Goal: Check status: Check status

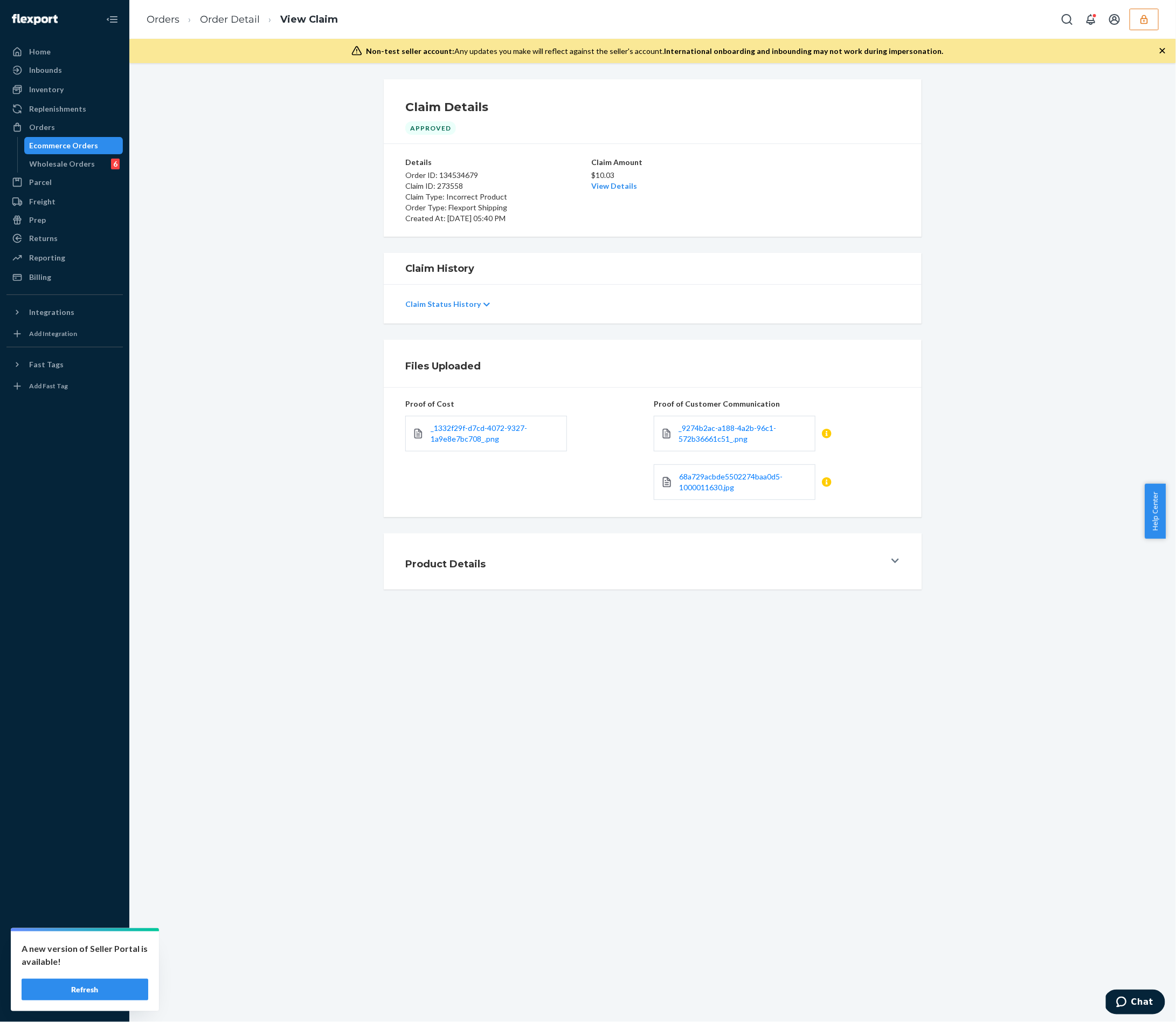
click at [1143, 19] on icon "button" at bounding box center [1145, 19] width 11 height 11
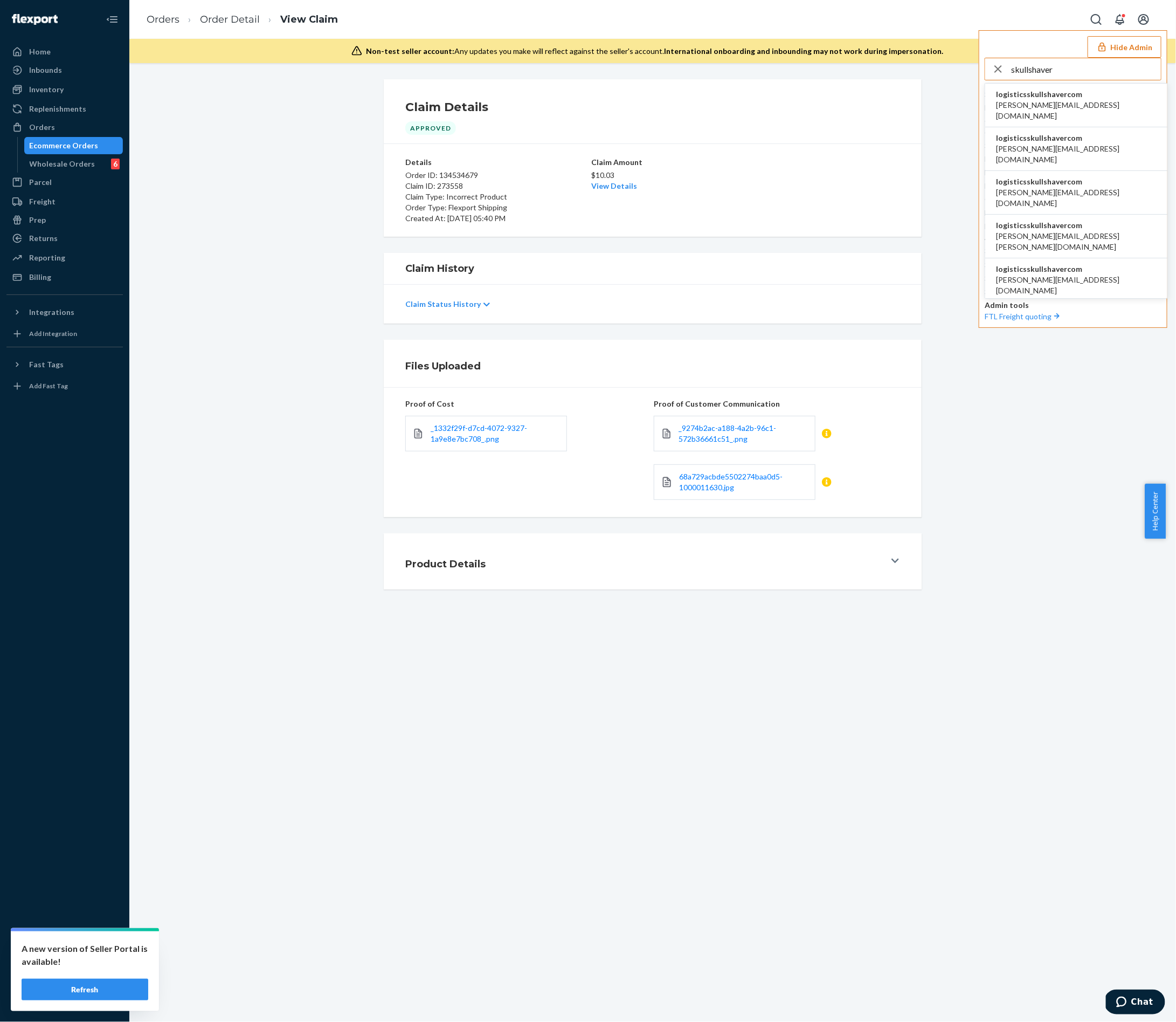
type input "skullshaver"
click at [1056, 107] on span "anahit@etrooperz.com" at bounding box center [1077, 110] width 160 height 22
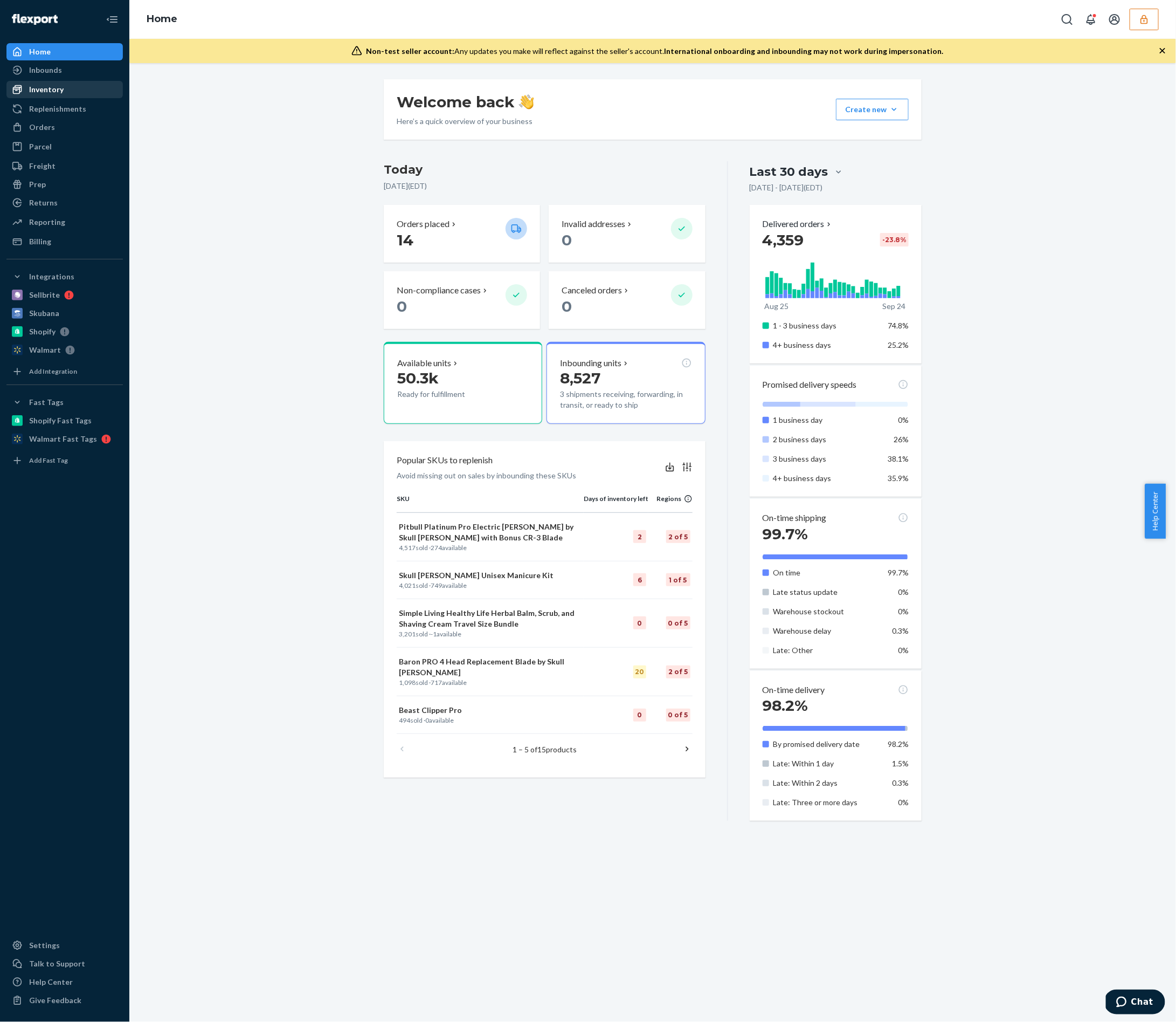
click at [73, 87] on div "Inventory" at bounding box center [64, 89] width 114 height 15
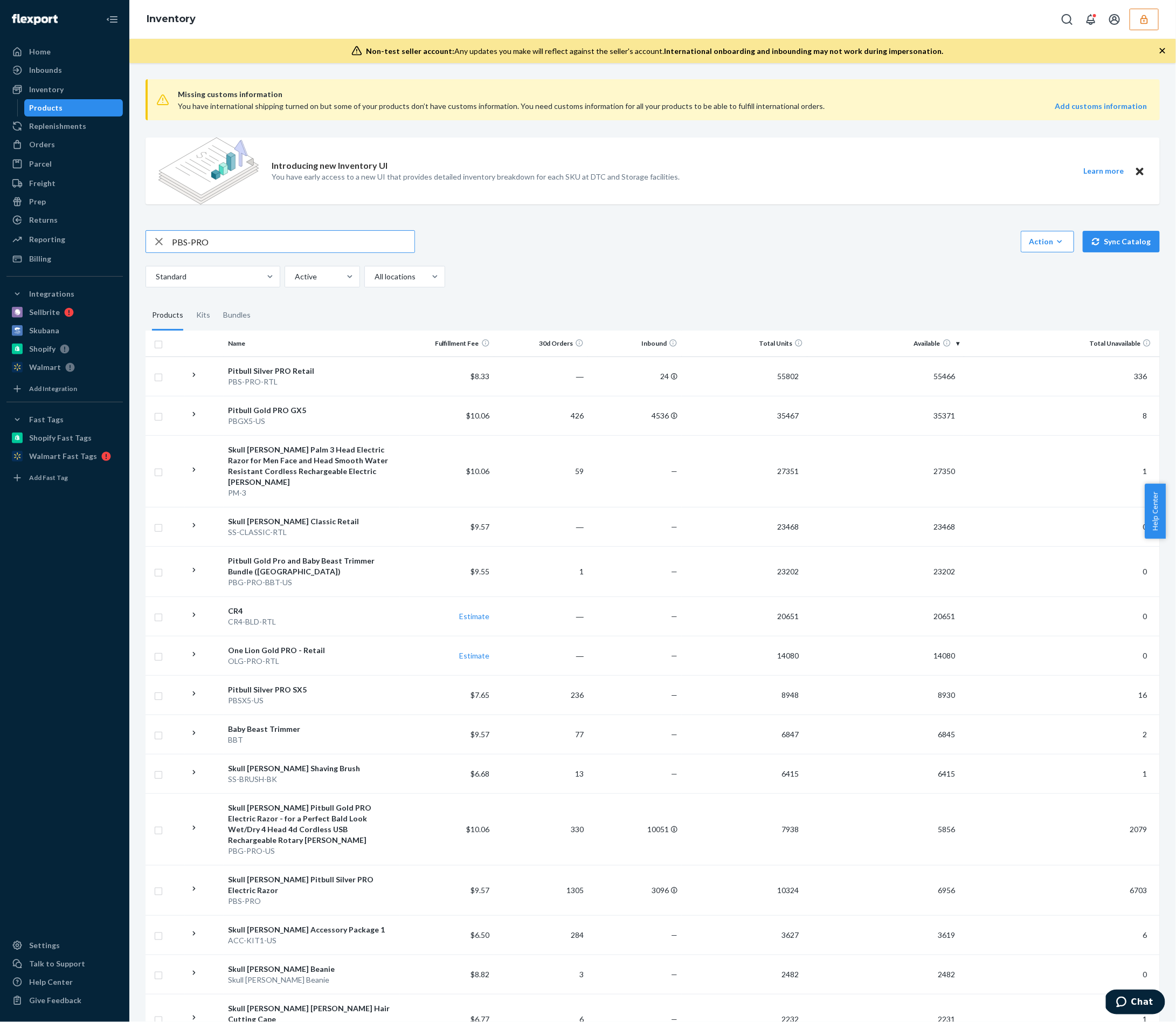
type input "PBS-PRO"
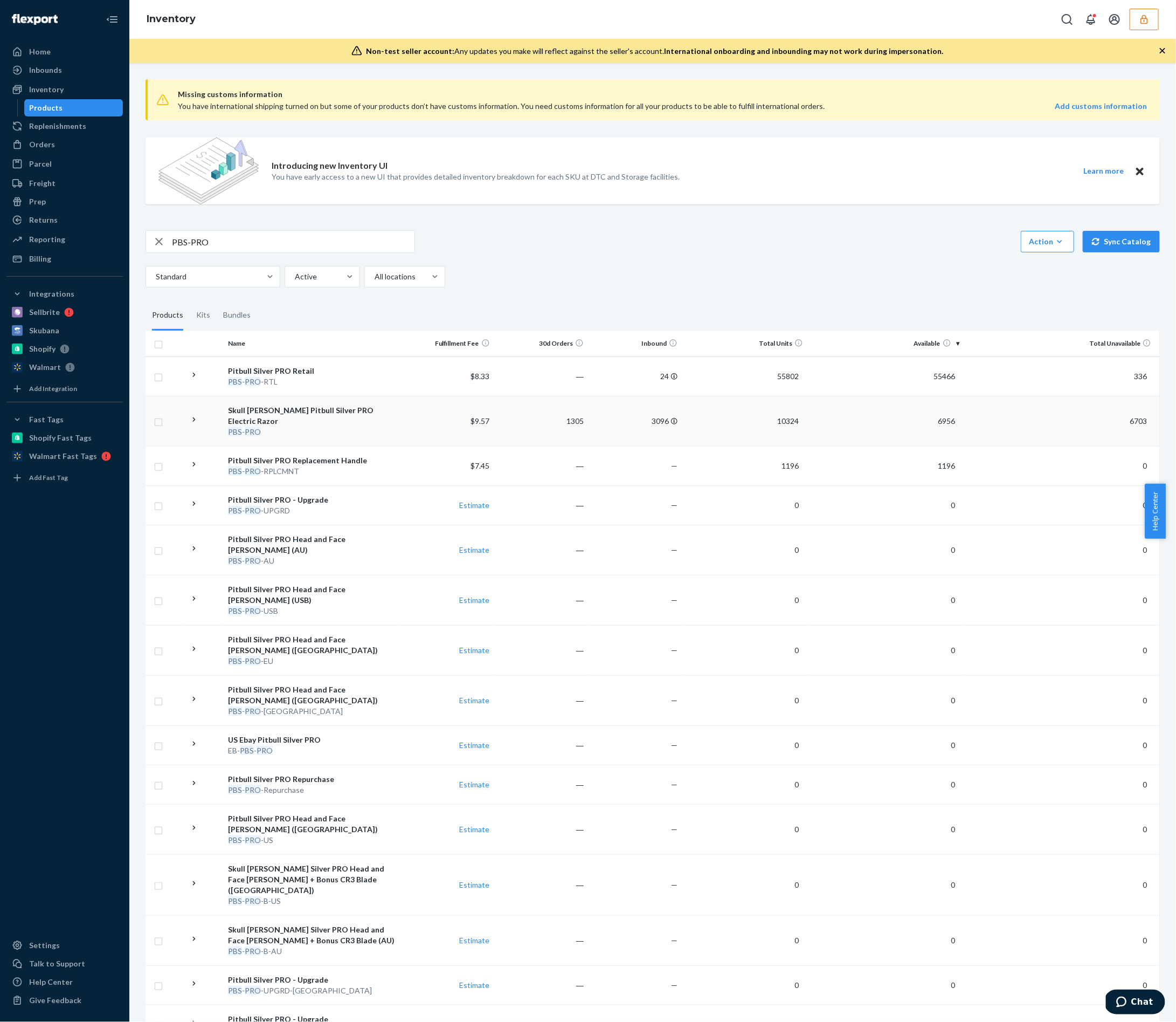
click at [414, 423] on td "$9.57" at bounding box center [446, 420] width 94 height 50
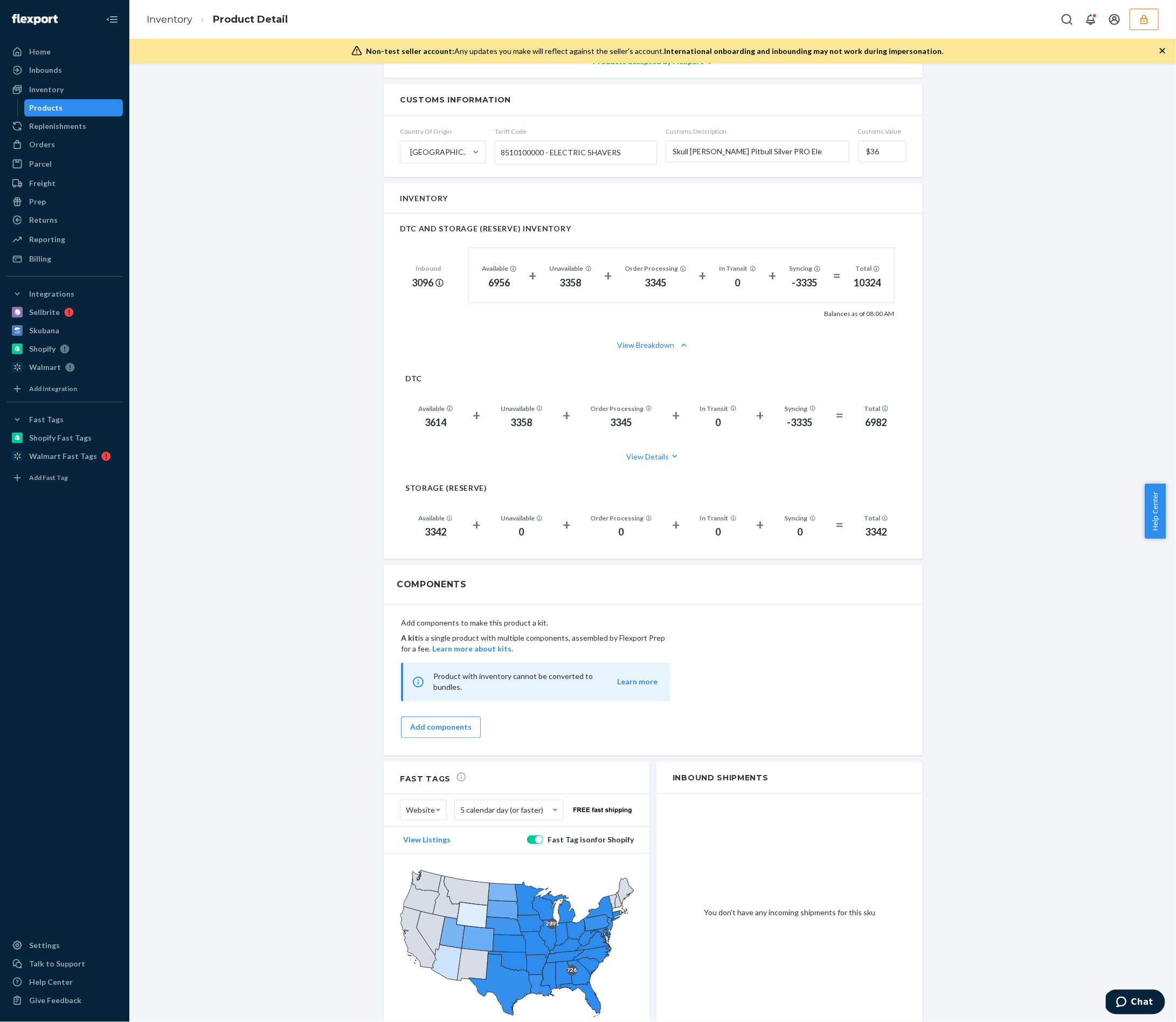
scroll to position [668, 0]
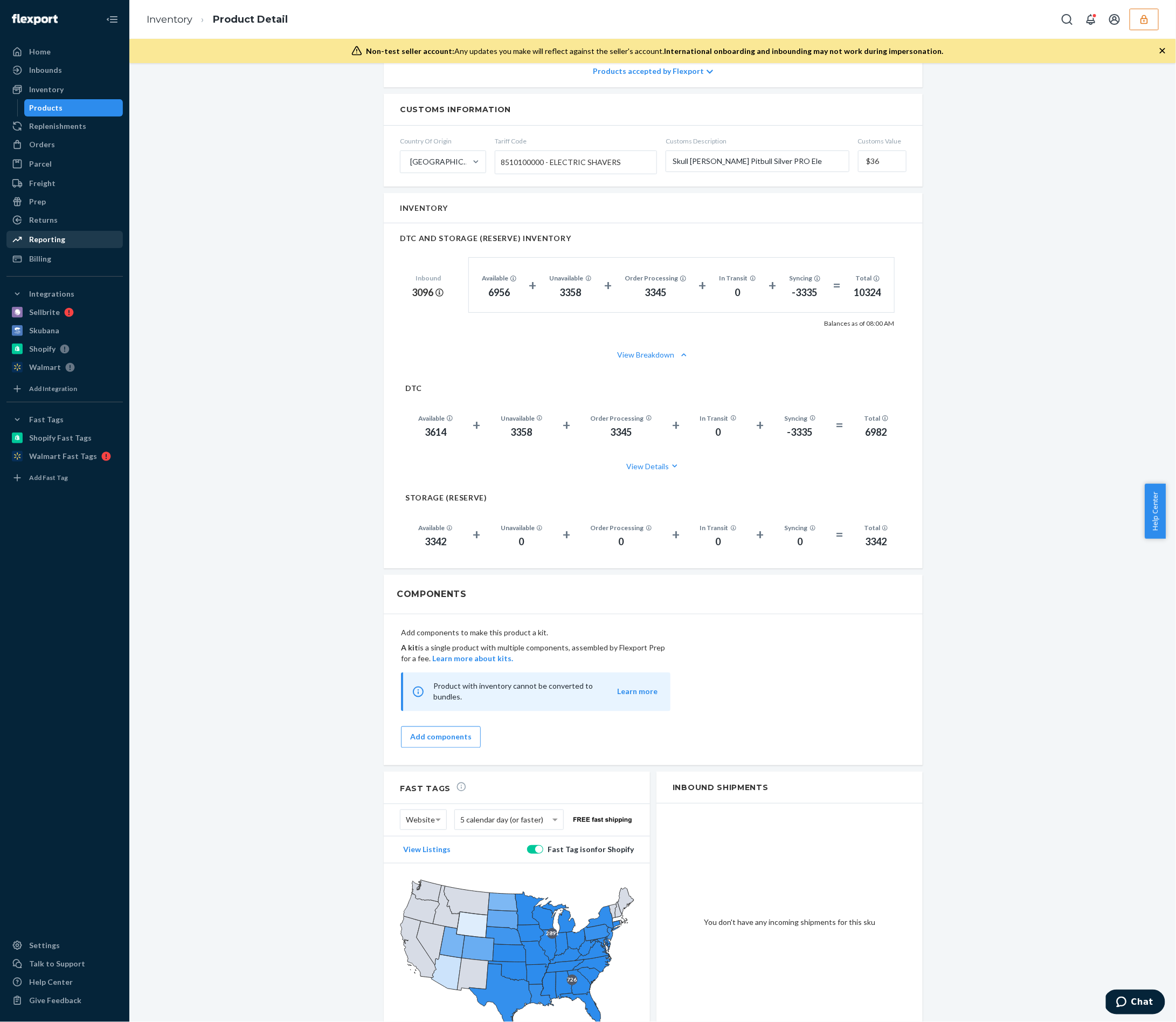
click at [84, 232] on div "Reporting" at bounding box center [64, 240] width 114 height 15
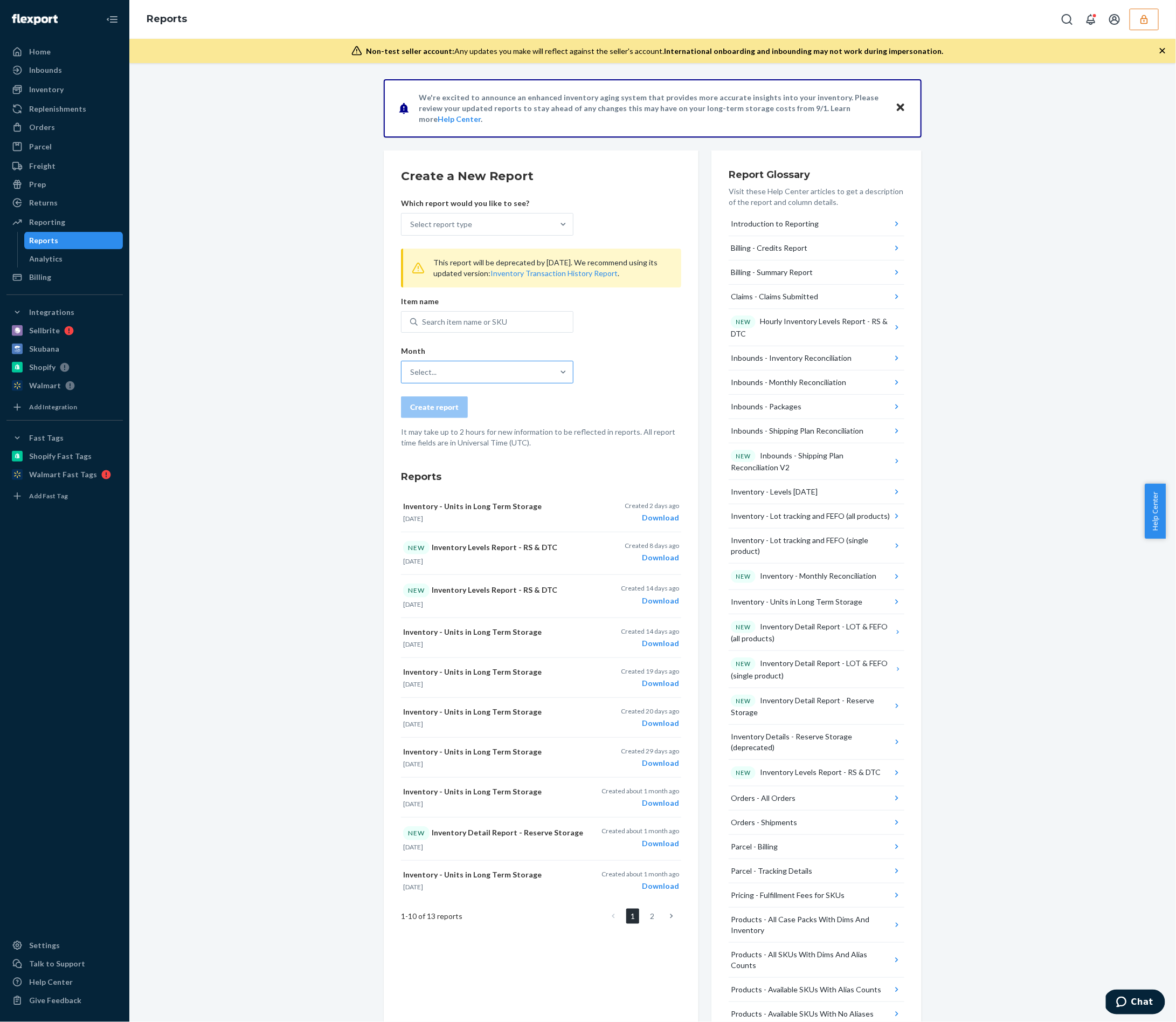
scroll to position [3, 0]
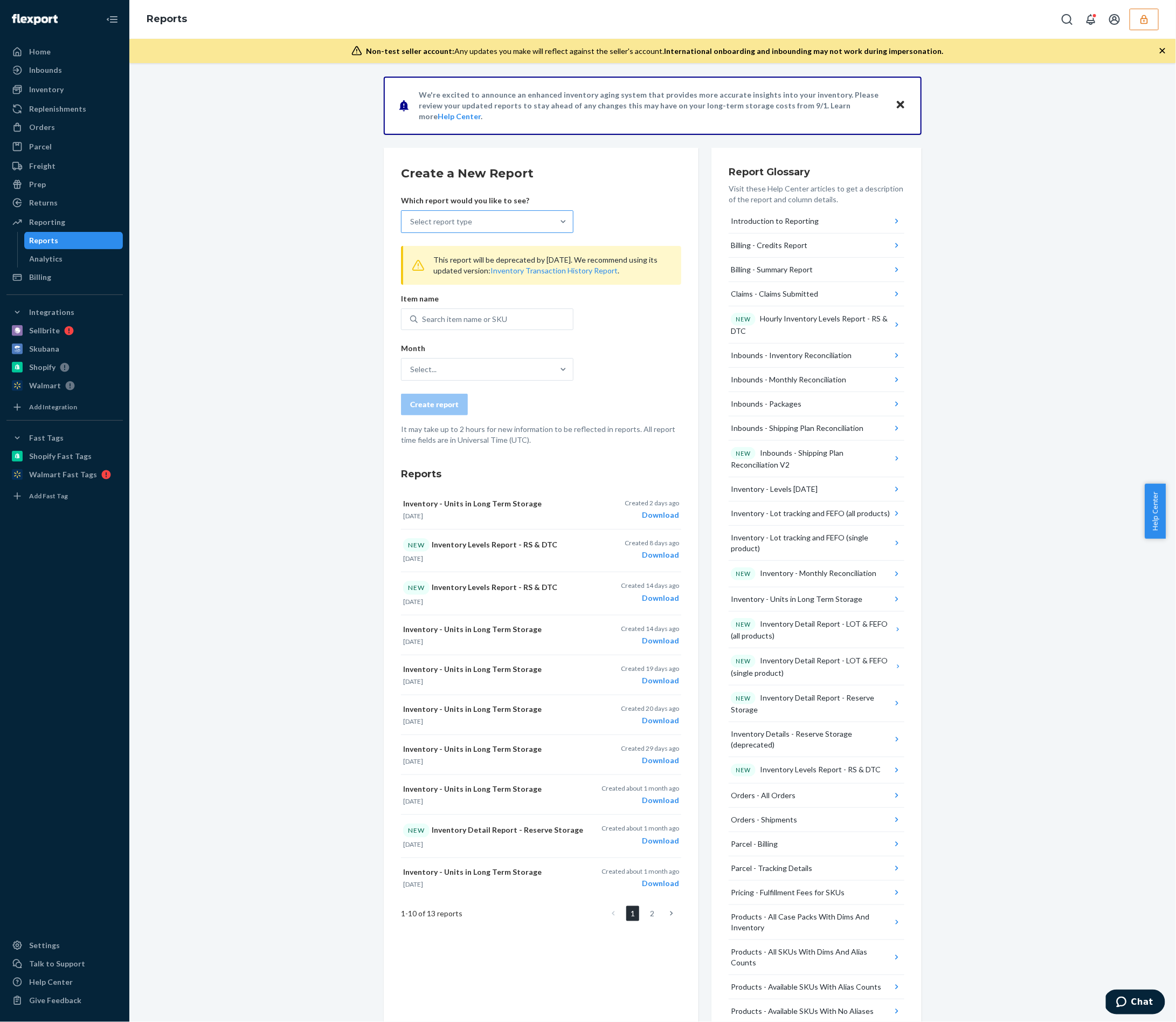
click at [537, 215] on div "Select report type" at bounding box center [477, 221] width 152 height 22
click at [412, 216] on input "Select report type" at bounding box center [410, 221] width 1 height 11
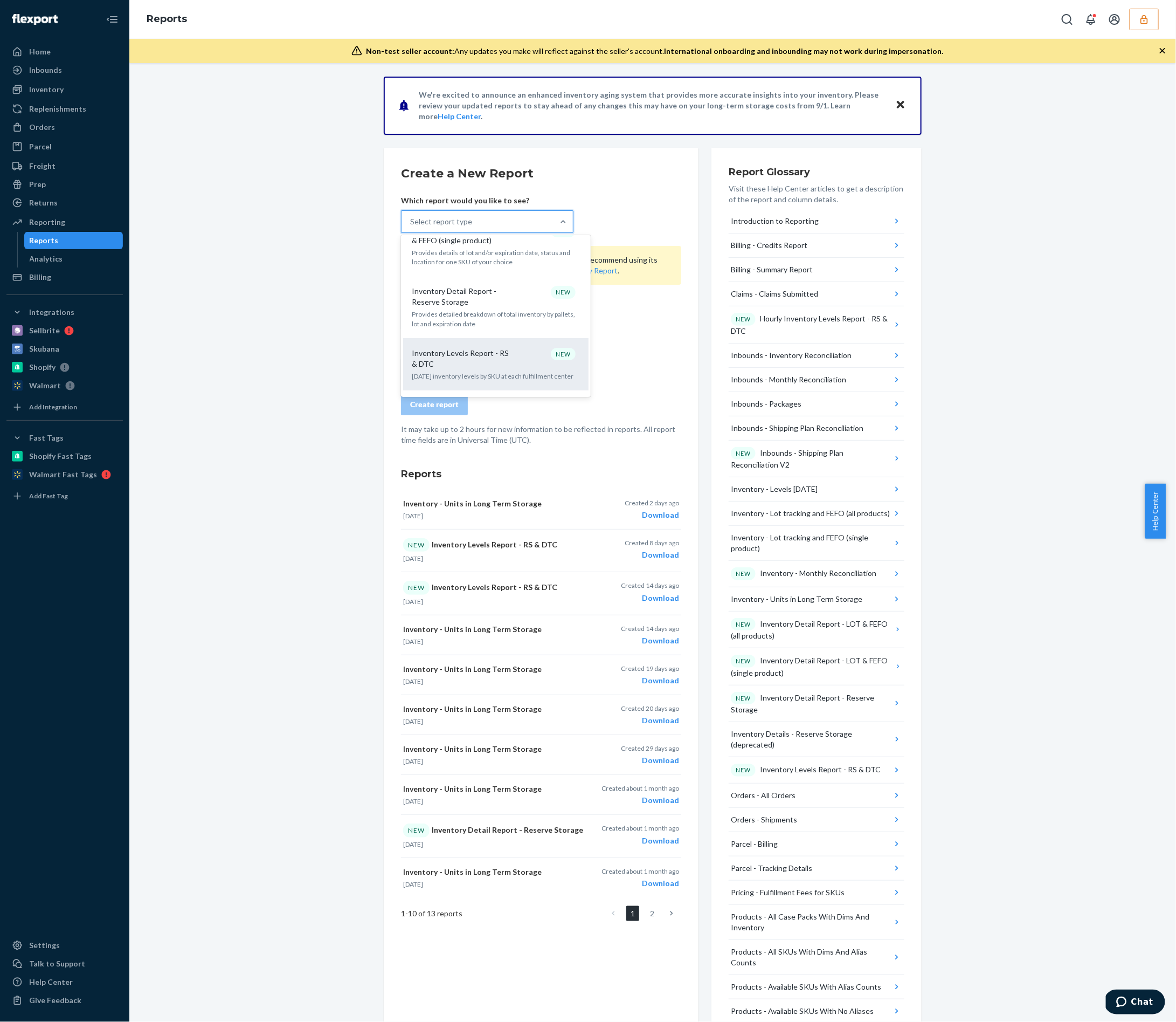
click at [521, 348] on div "Inventory Levels Report - RS & DTC NEW" at bounding box center [493, 359] width 172 height 22
click at [412, 227] on input "option Inventory Levels Report - RS & DTC focused, 16 of 34. 34 results availab…" at bounding box center [410, 221] width 1 height 11
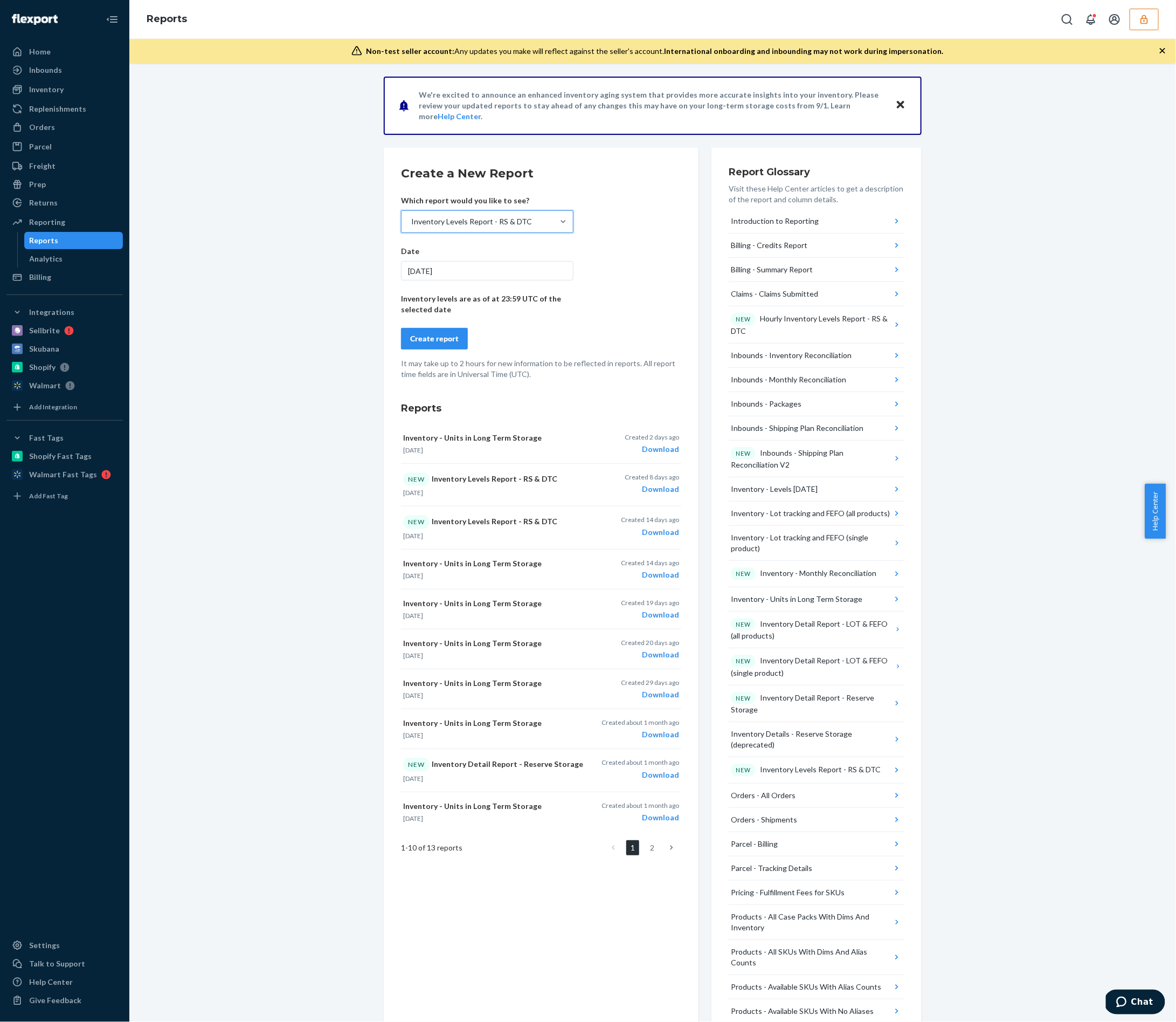
click at [417, 345] on button "Create report" at bounding box center [434, 339] width 66 height 22
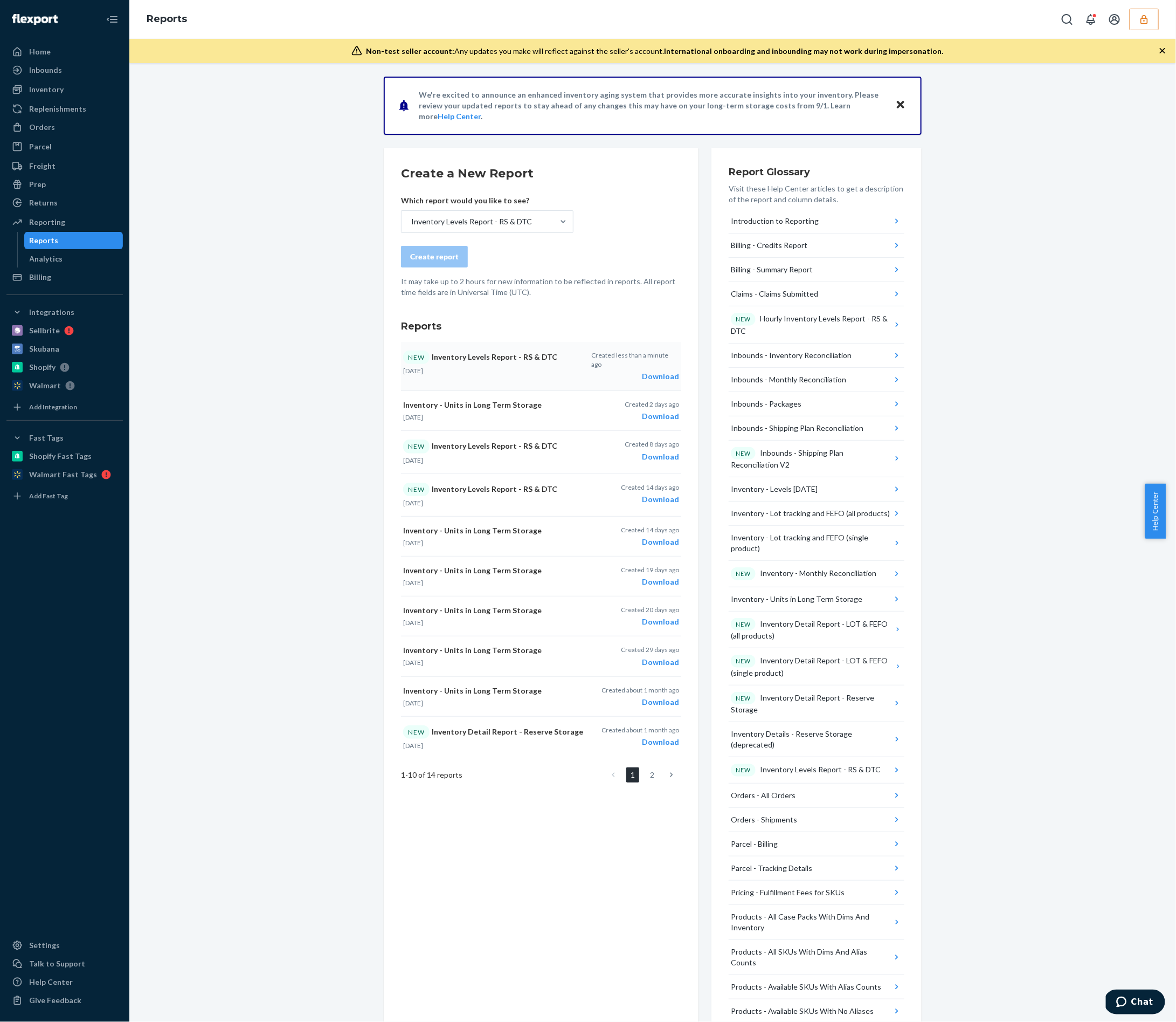
click at [652, 371] on div "Download" at bounding box center [635, 376] width 87 height 11
click at [1150, 19] on icon "button" at bounding box center [1145, 19] width 11 height 11
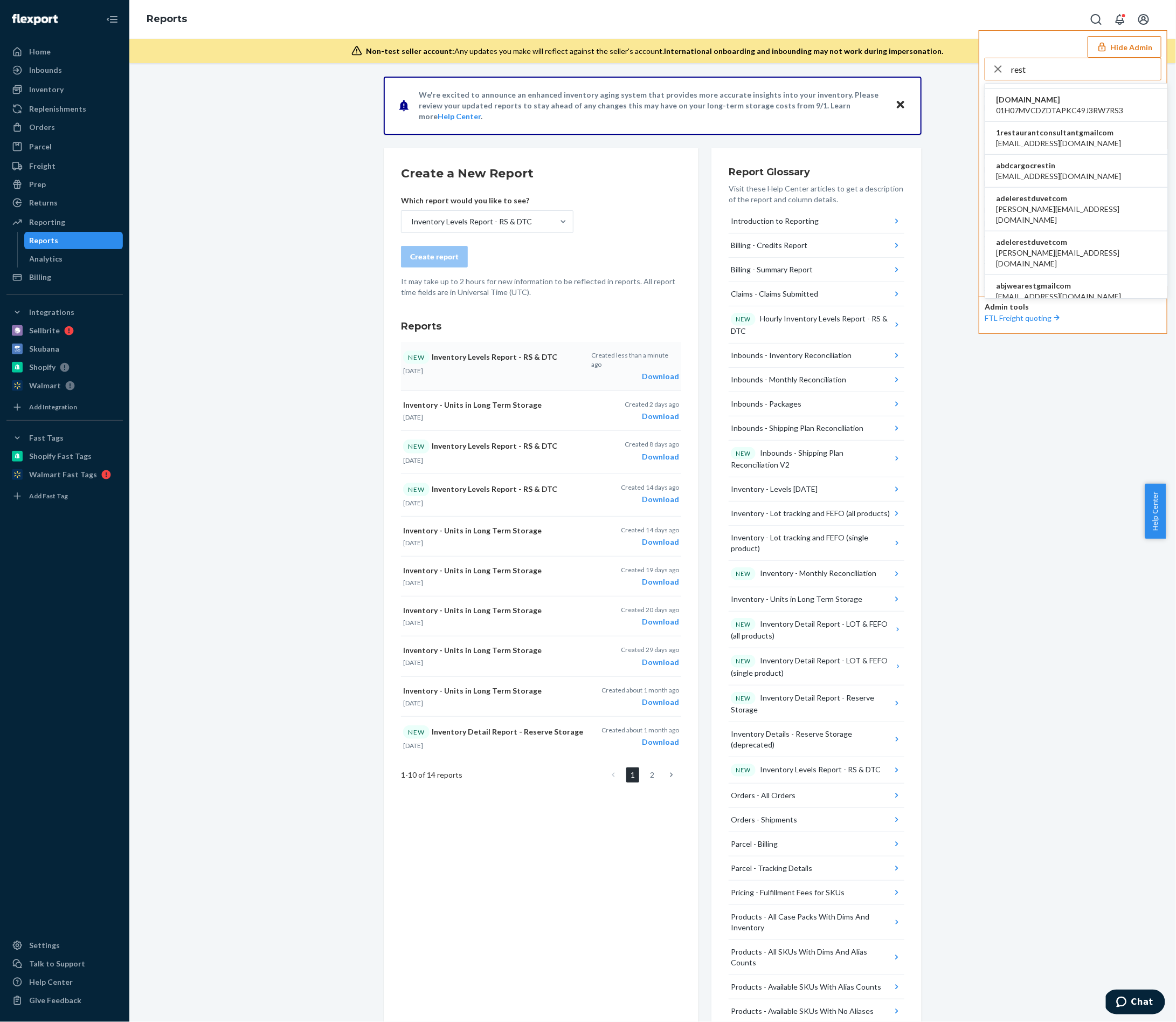
scroll to position [919, 0]
type input "rest"
click at [1051, 123] on span "adelerestduvetcom" at bounding box center [1077, 128] width 160 height 11
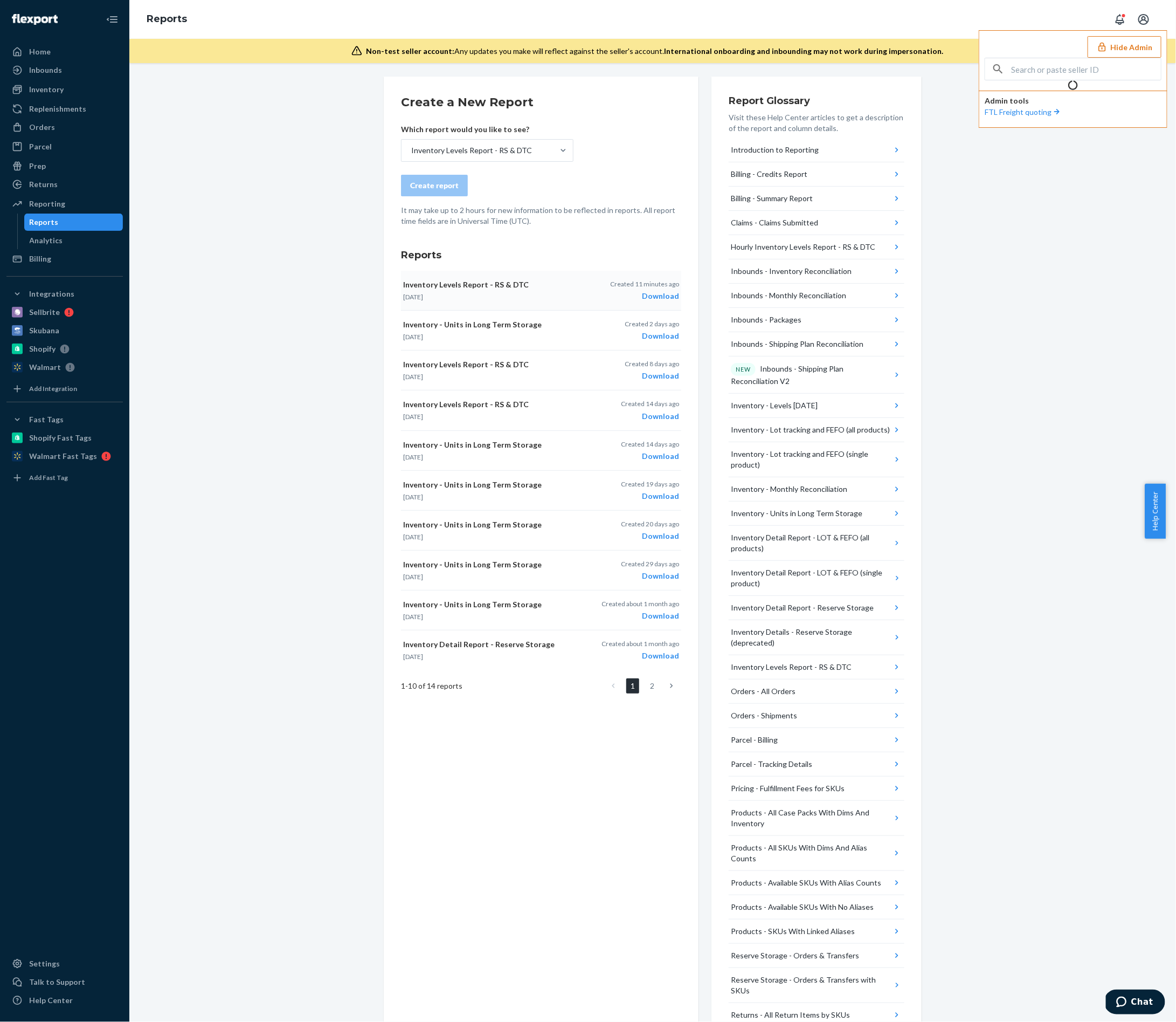
scroll to position [0, 0]
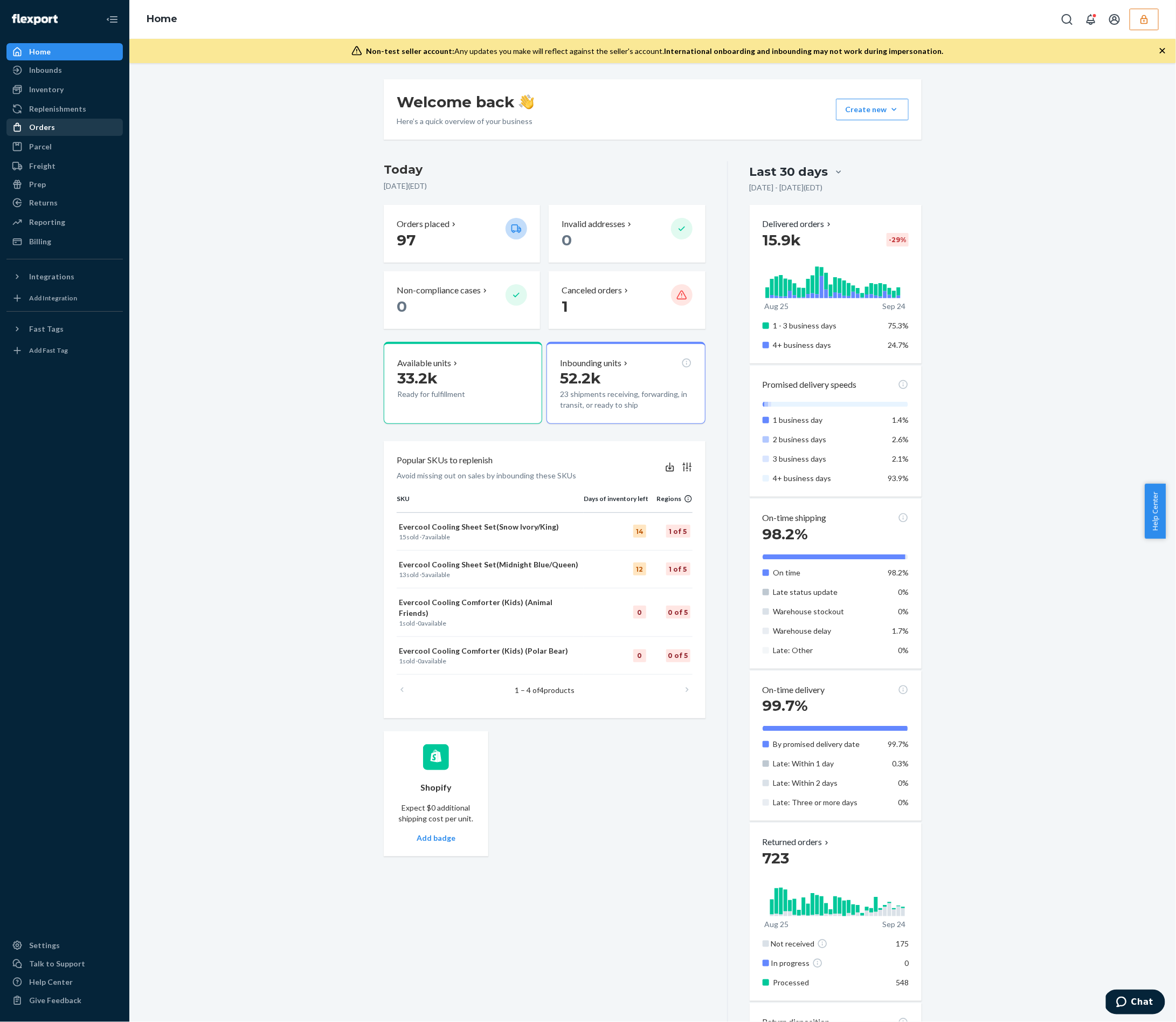
click at [58, 128] on div "Orders" at bounding box center [64, 127] width 114 height 15
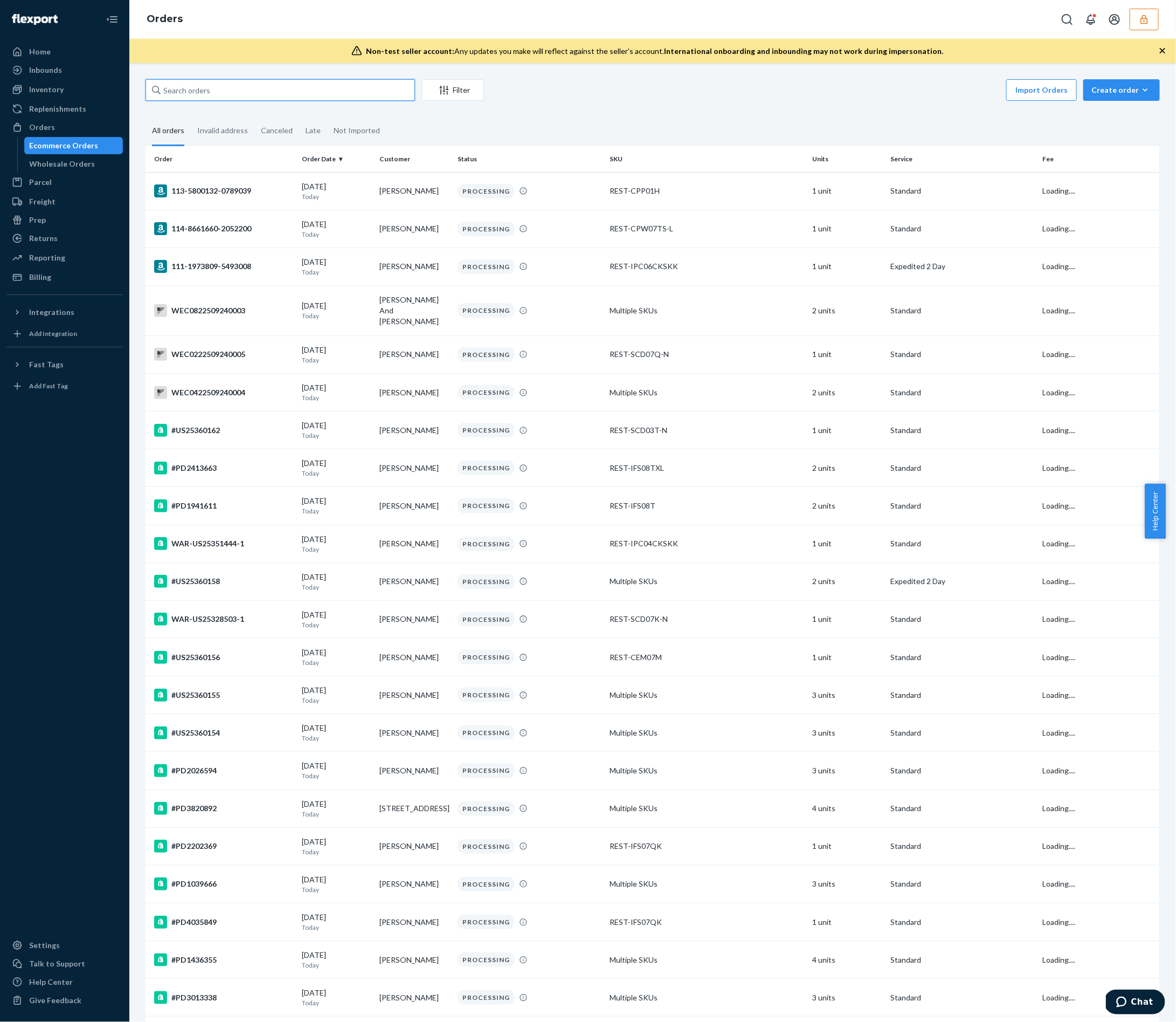
click at [339, 90] on input "text" at bounding box center [281, 90] width 270 height 22
paste input "RPBEH0U3JCBXB"
type input "RPBEH0U3JCBXB"
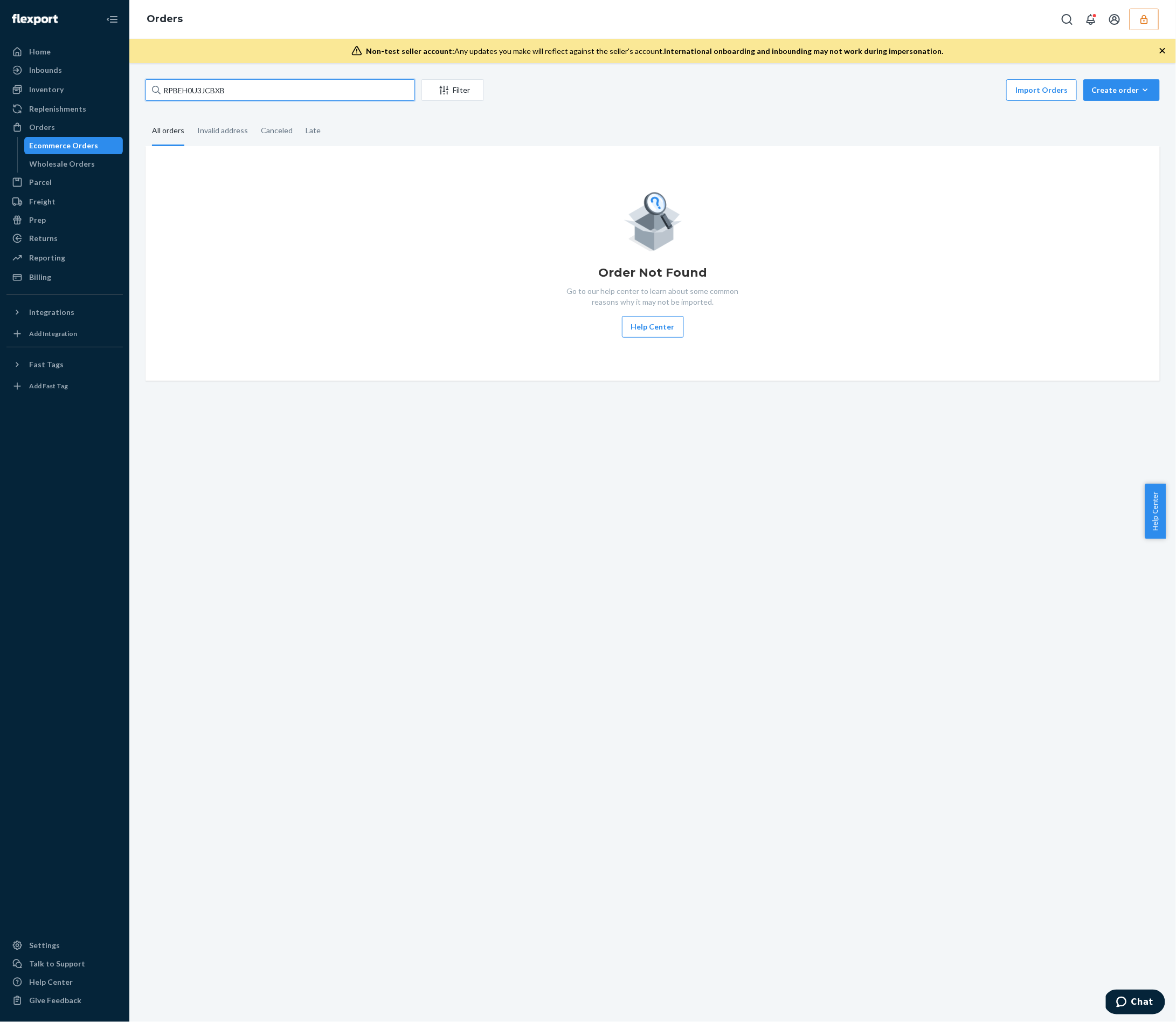
click at [342, 89] on input "RPBEH0U3JCBXB" at bounding box center [281, 90] width 270 height 22
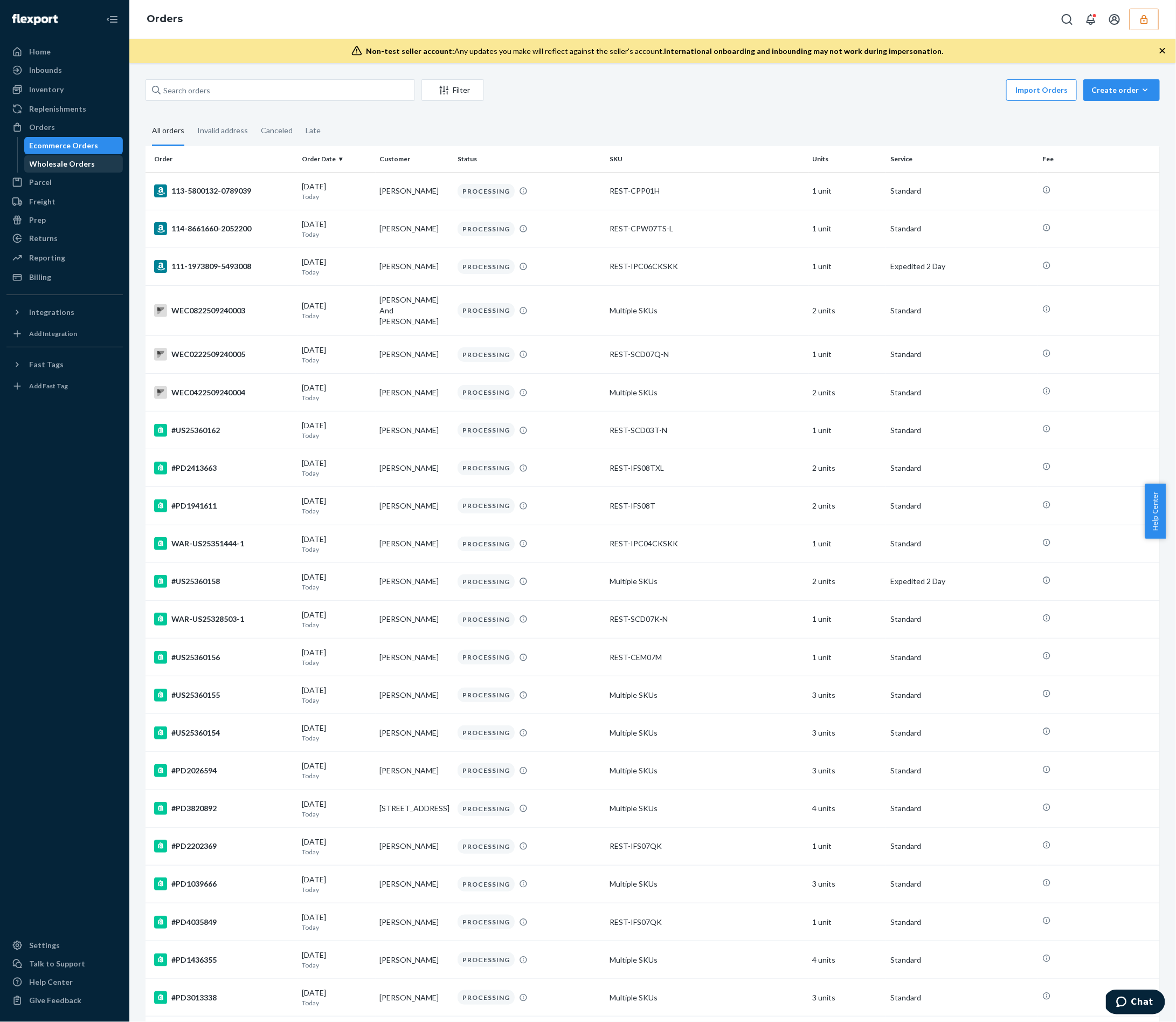
click at [103, 160] on div "Wholesale Orders" at bounding box center [74, 164] width 97 height 15
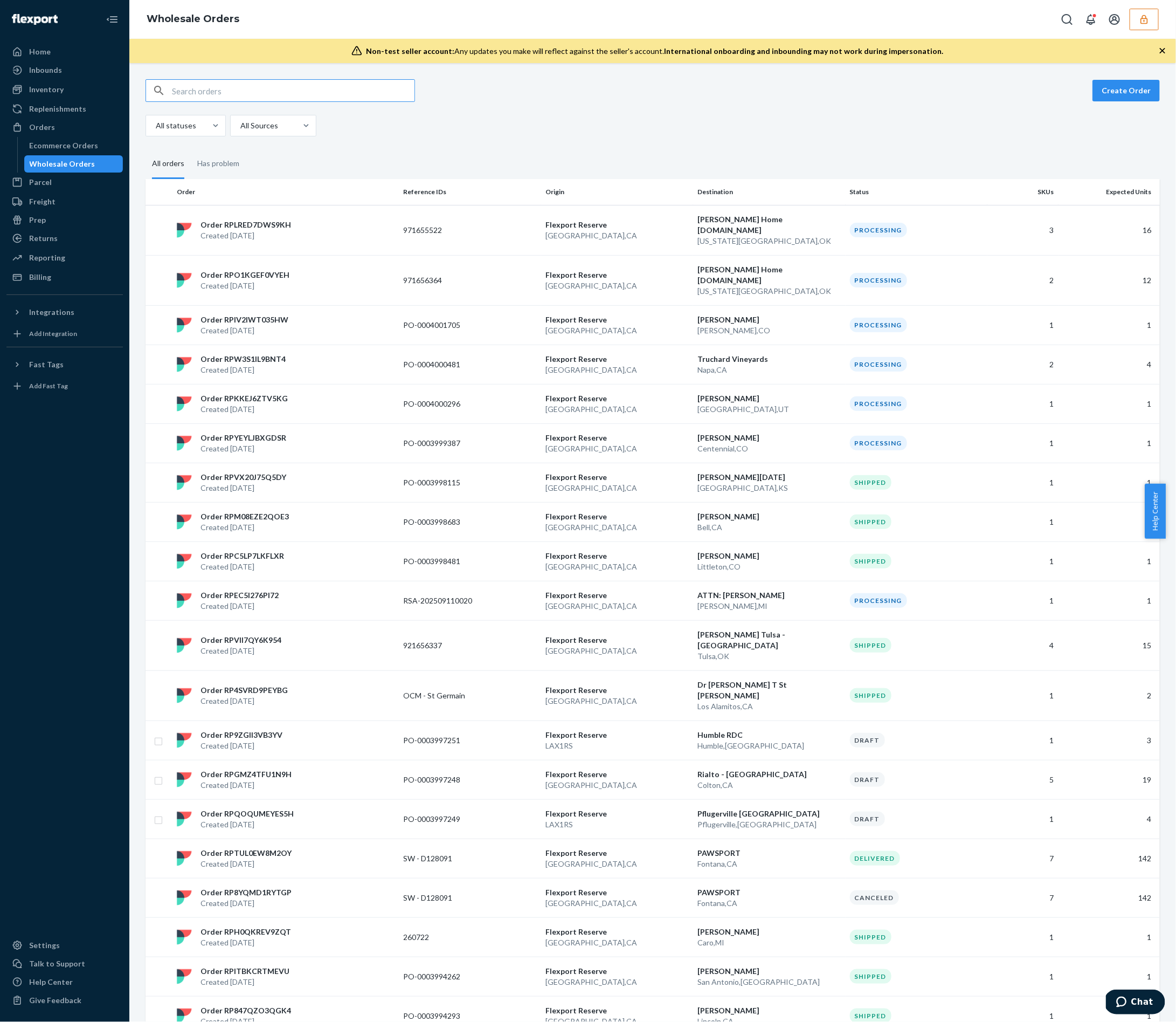
click at [304, 95] on input "text" at bounding box center [293, 91] width 242 height 22
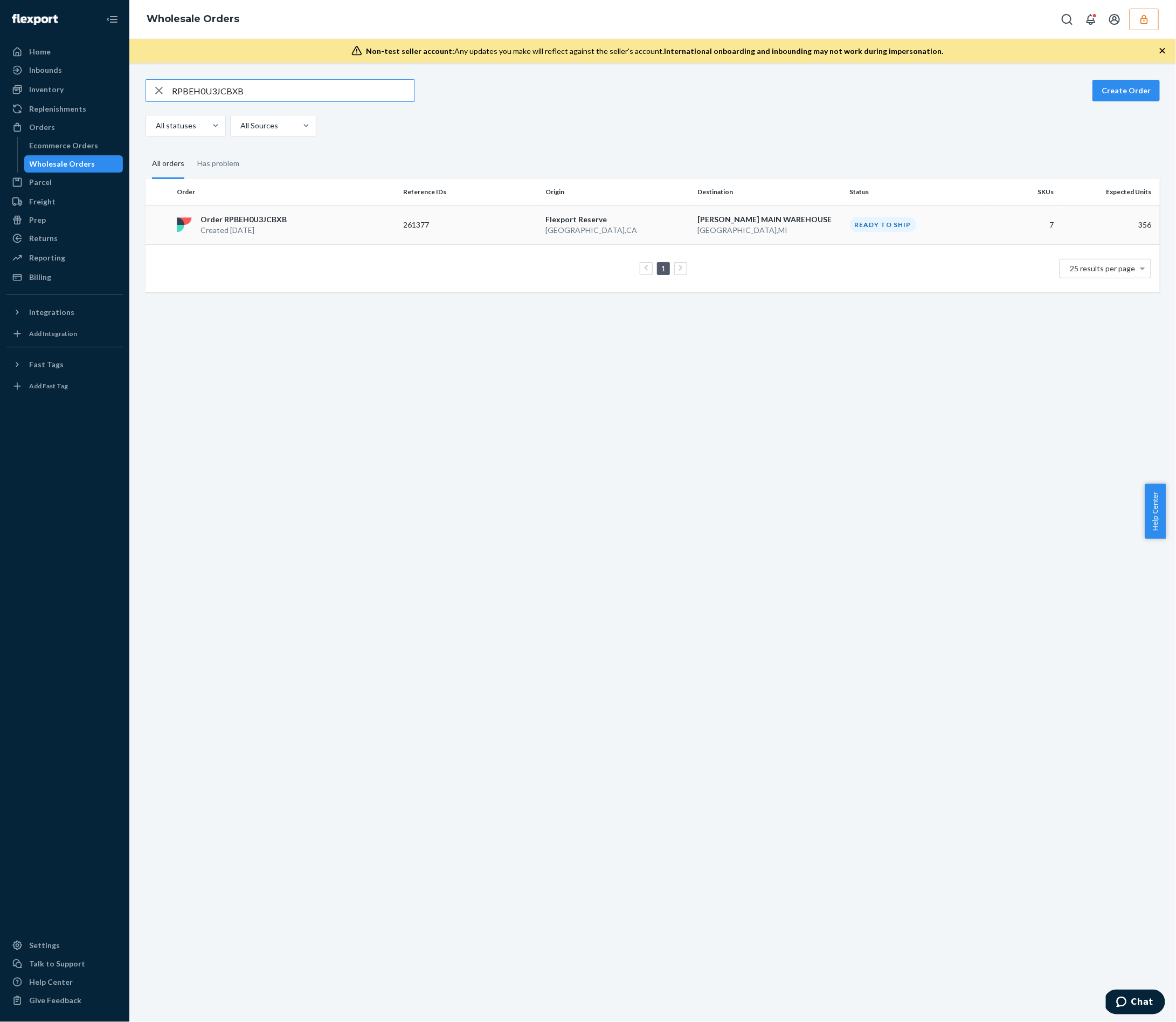
type input "RPBEH0U3JCBXB"
click at [362, 222] on div "Order RPBEH0U3JCBXB Created [DATE]" at bounding box center [285, 225] width 227 height 22
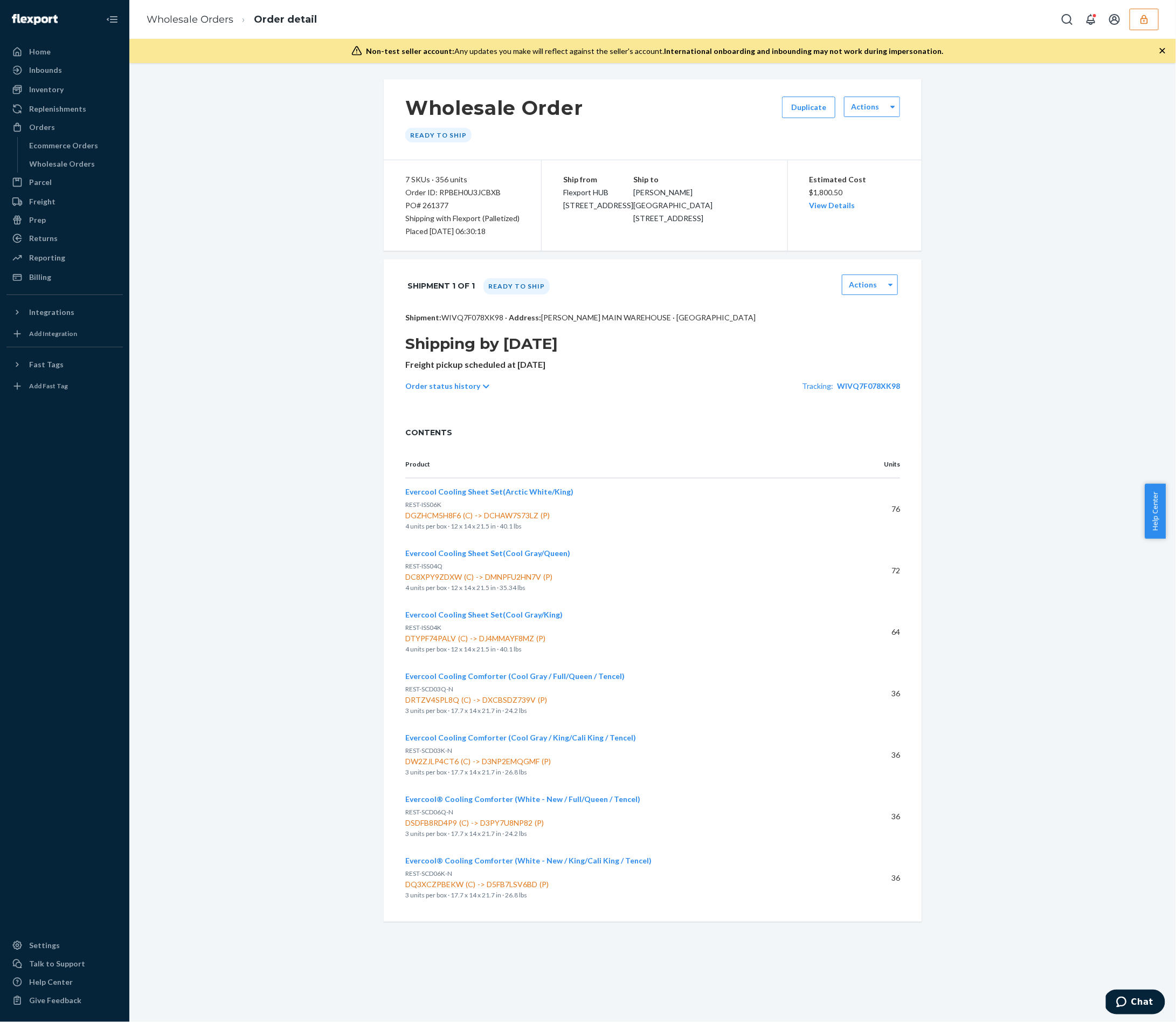
click at [1150, 24] on button "button" at bounding box center [1145, 19] width 29 height 22
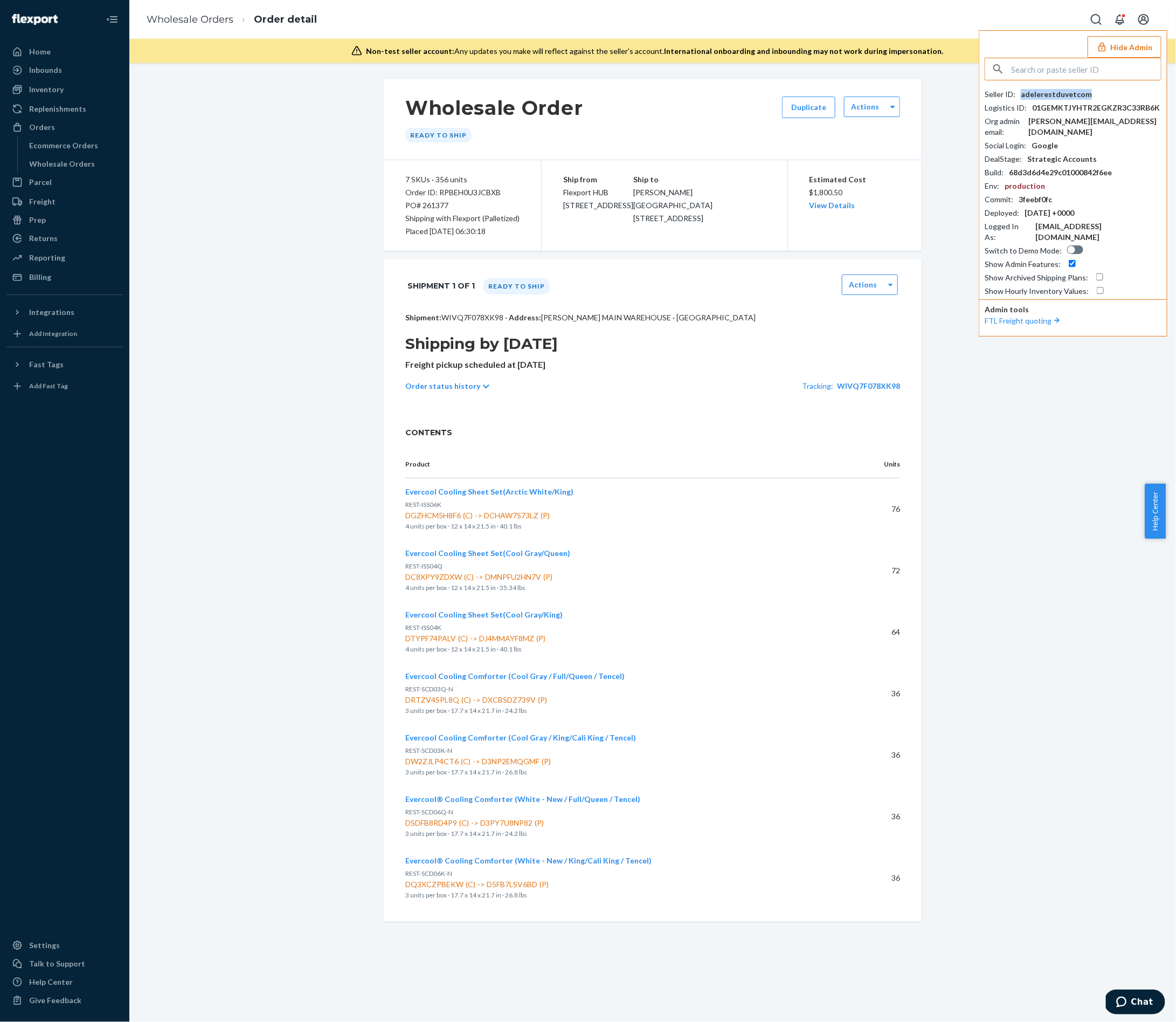
click at [1070, 94] on div "adelerestduvetcom" at bounding box center [1057, 95] width 71 height 11
click at [468, 186] on div "Order ID: RPBEH0U3JCBXB" at bounding box center [462, 192] width 114 height 13
click at [468, 187] on div "Order ID: RPBEH0U3JCBXB" at bounding box center [462, 192] width 114 height 13
copy div "RPBEH0U3JCBXB"
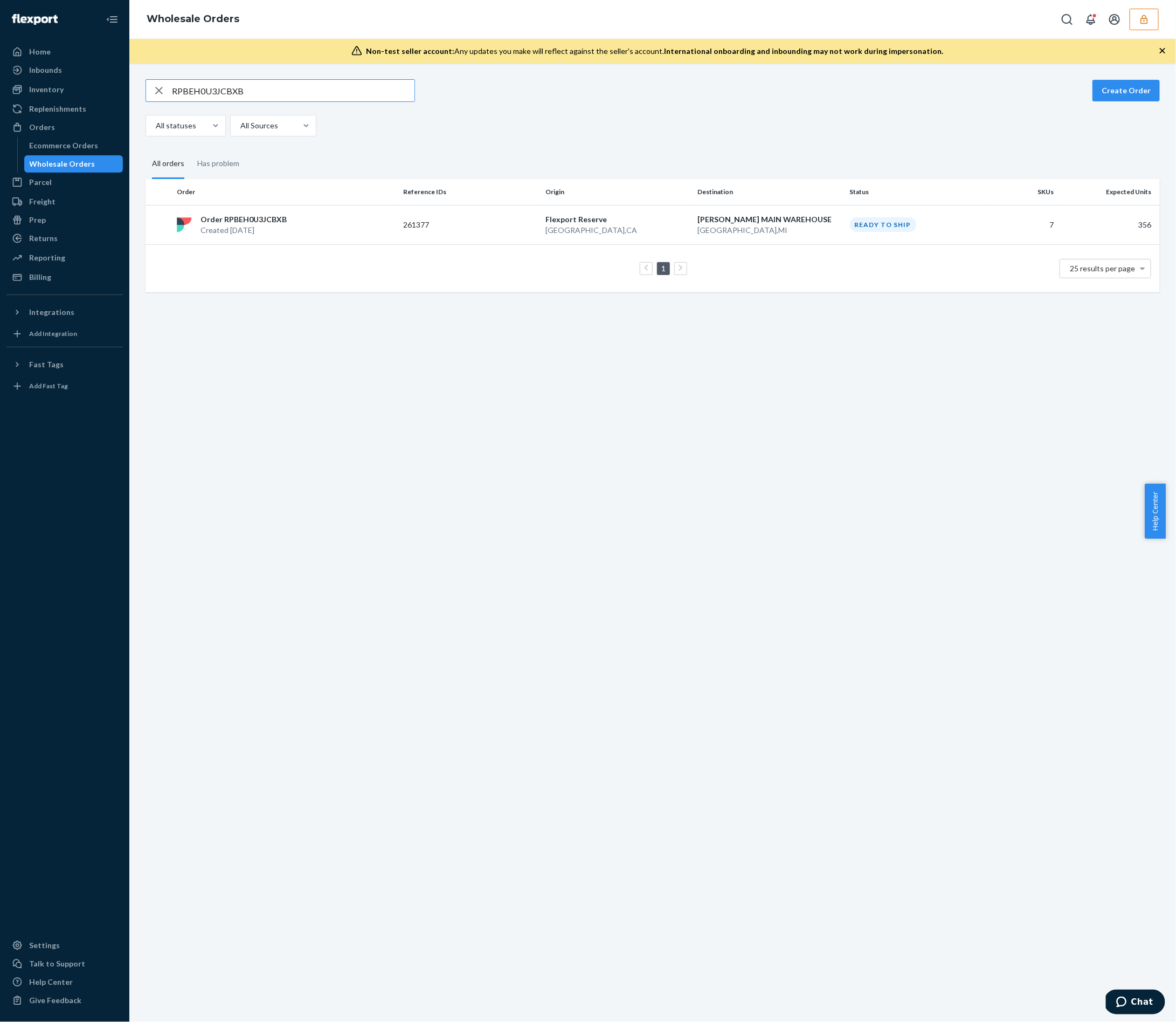
click at [156, 90] on icon "button" at bounding box center [159, 91] width 13 height 22
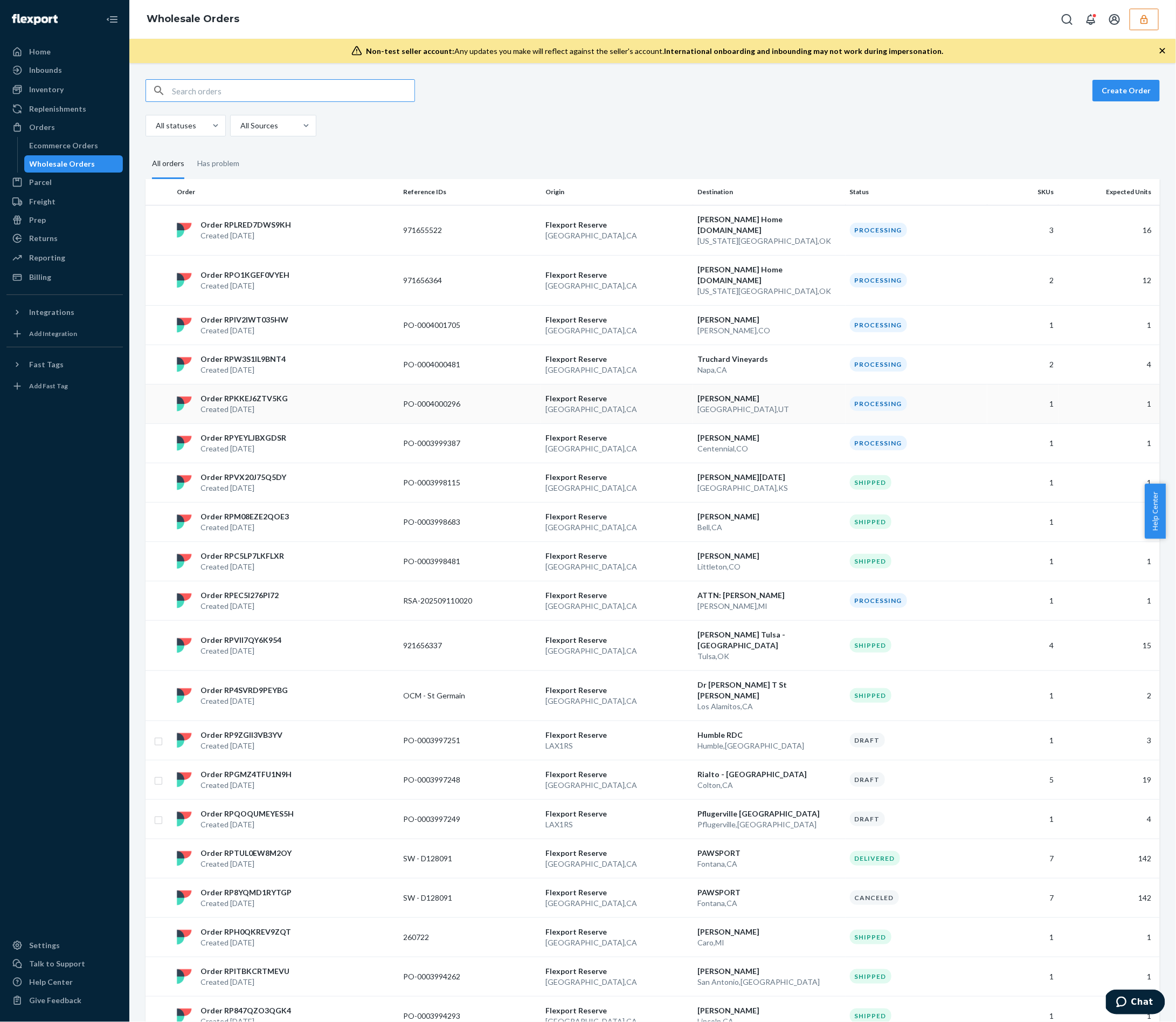
scroll to position [220, 0]
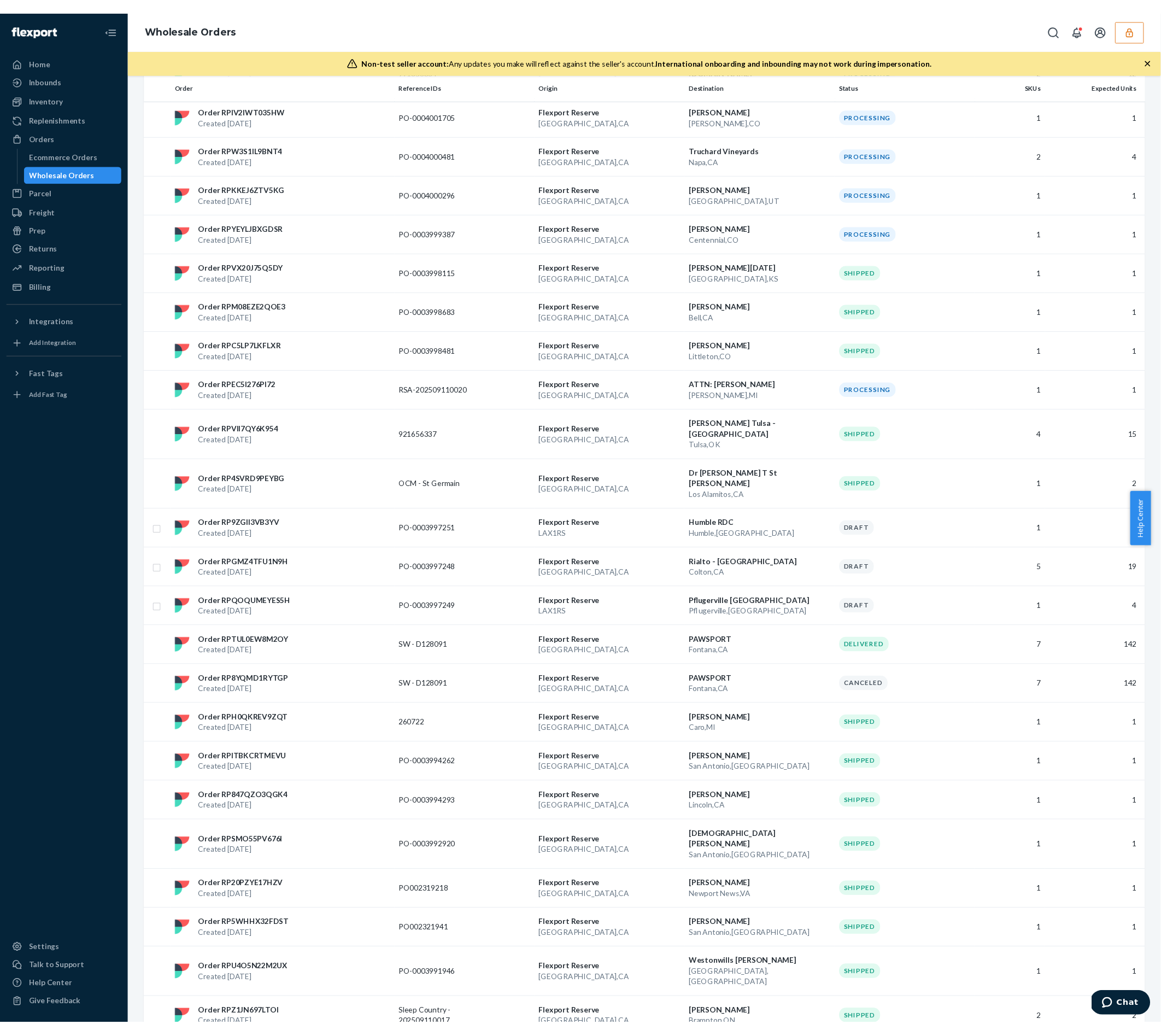
scroll to position [0, 0]
